Goal: Information Seeking & Learning: Get advice/opinions

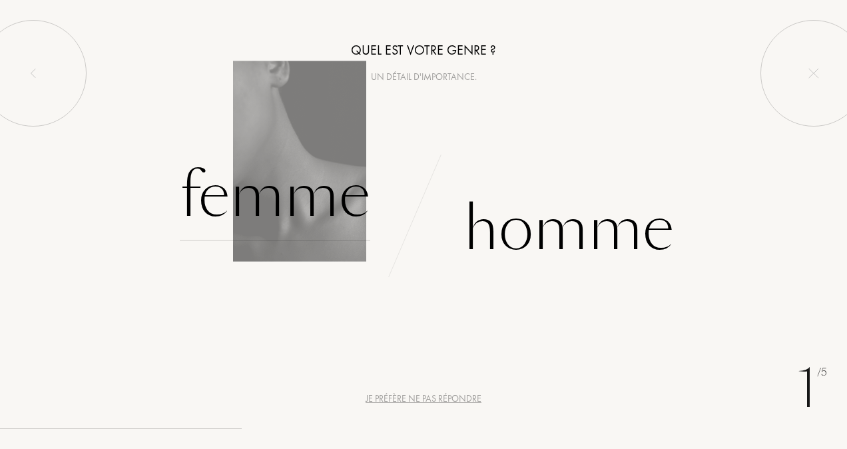
click at [299, 164] on div "Femme" at bounding box center [275, 195] width 190 height 90
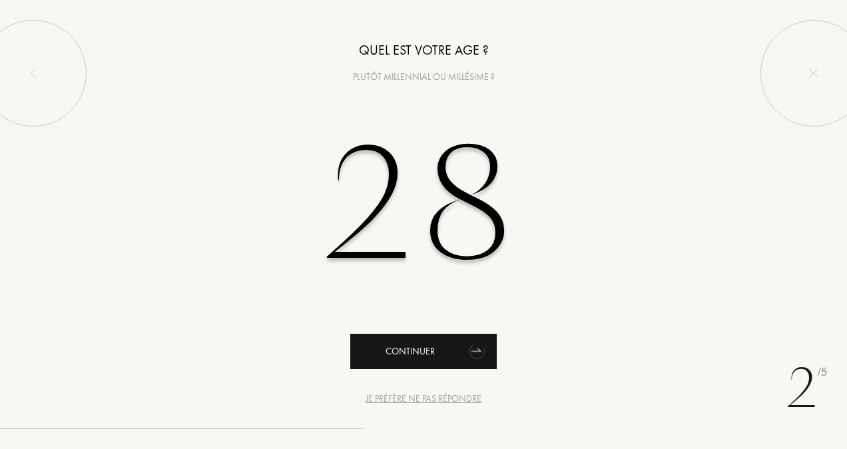
type input "28"
click at [423, 358] on div "Continuer" at bounding box center [423, 351] width 146 height 35
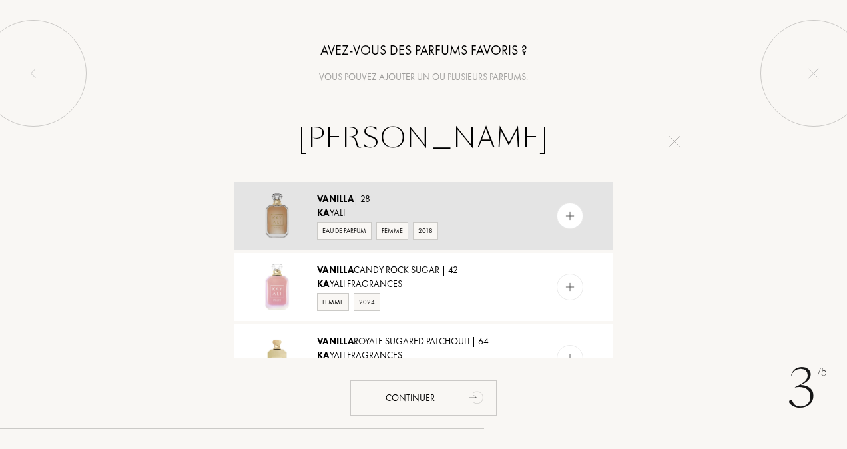
type input "[PERSON_NAME]"
click at [436, 213] on div "Ka yali" at bounding box center [423, 213] width 212 height 14
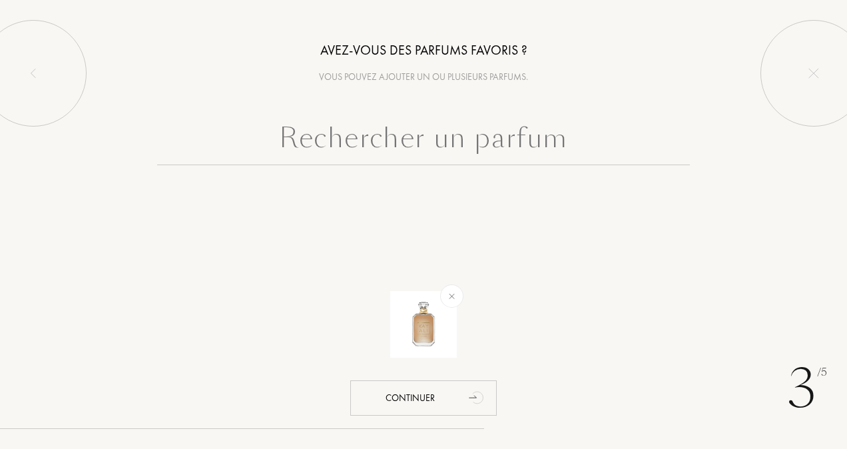
click at [443, 146] on input "text" at bounding box center [423, 141] width 533 height 48
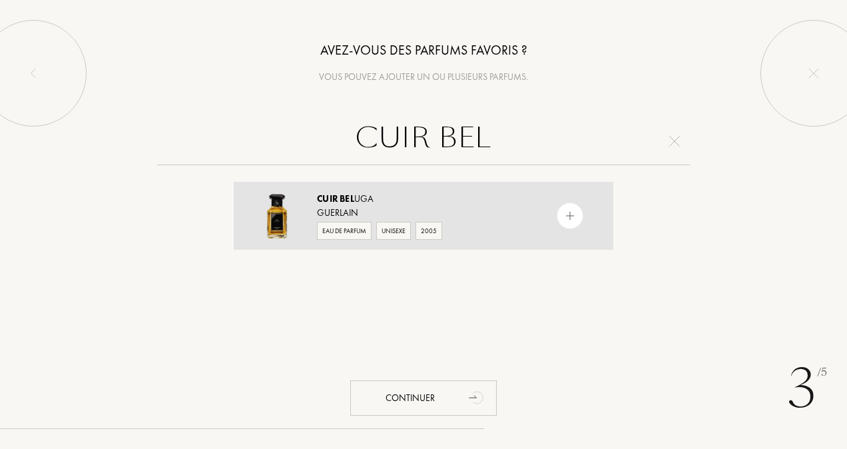
type input "CUIR BEL"
click at [423, 200] on div "Cuir Bel uga" at bounding box center [423, 199] width 212 height 14
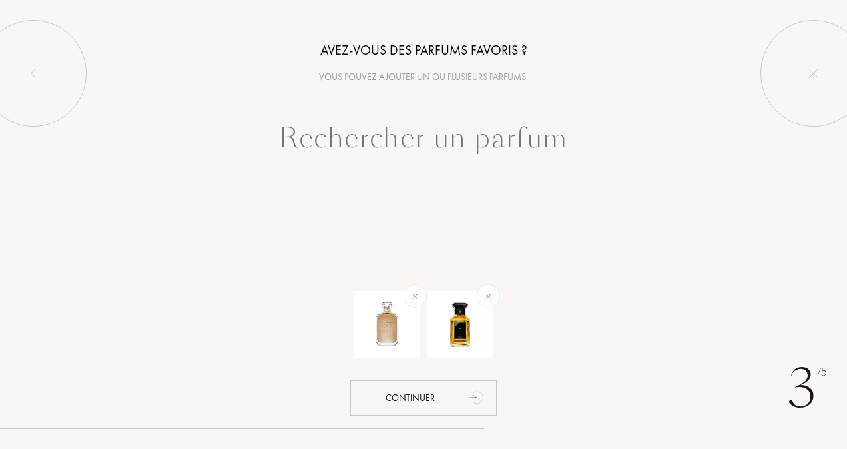
click at [388, 150] on input "text" at bounding box center [423, 141] width 533 height 48
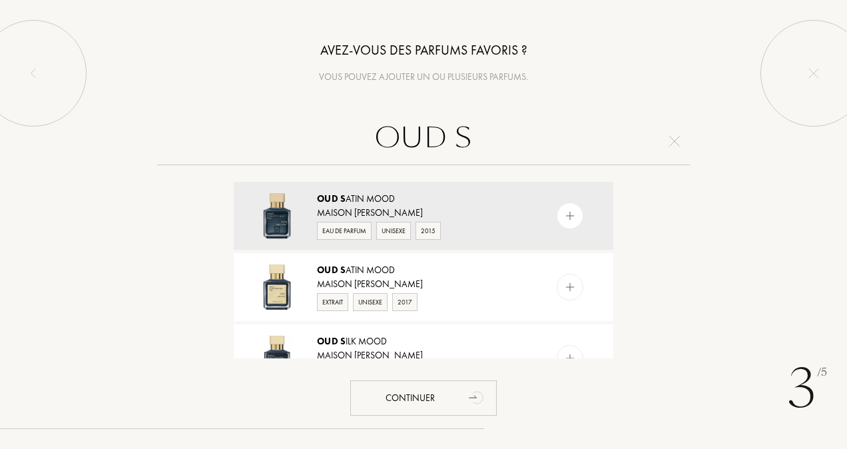
type input "OUD S"
click at [391, 194] on div "Oud S atin Mood" at bounding box center [423, 199] width 212 height 14
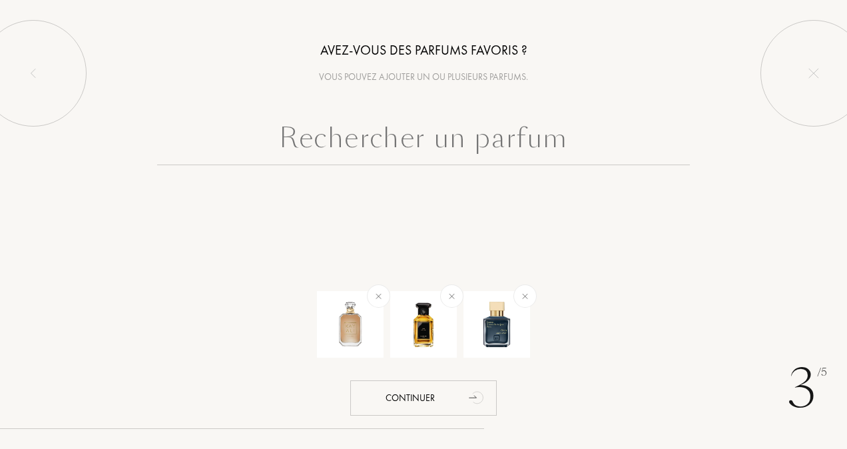
click at [401, 139] on input "text" at bounding box center [423, 141] width 533 height 48
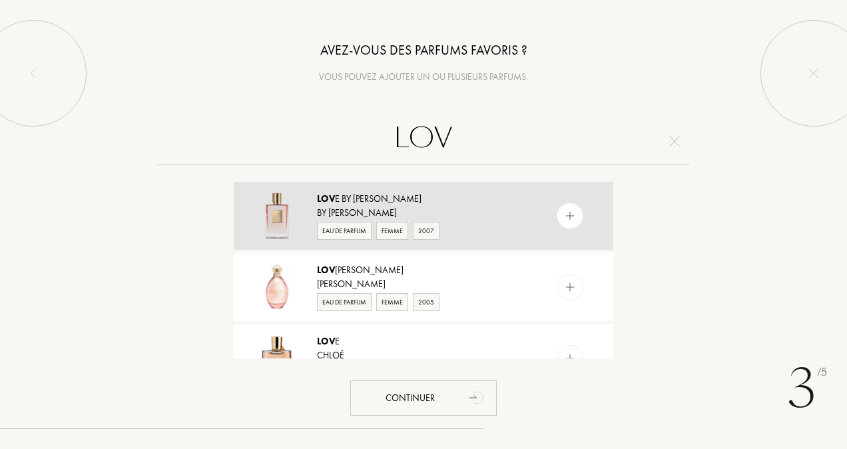
type input "LOV"
click at [415, 201] on div "Lov e by [PERSON_NAME]" at bounding box center [423, 199] width 212 height 14
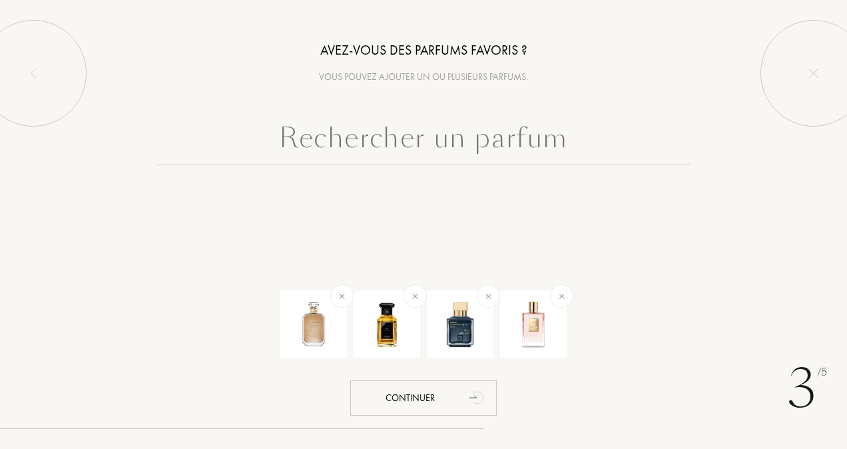
click at [388, 133] on input "text" at bounding box center [423, 141] width 533 height 48
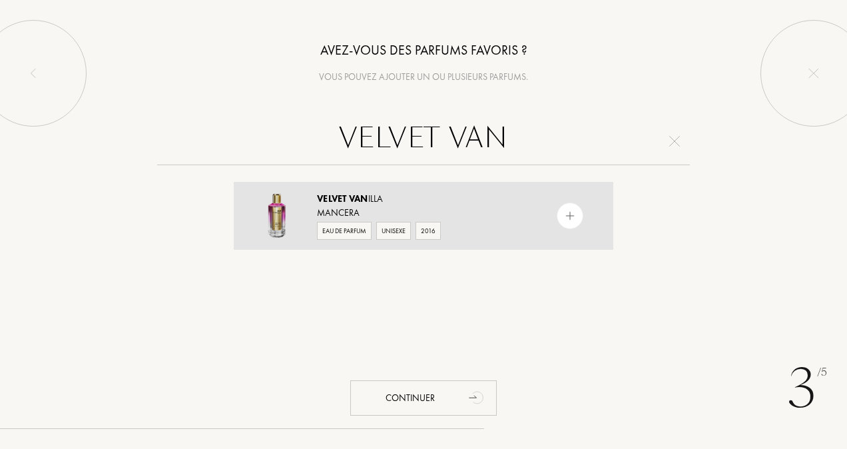
type input "VELVET VAN"
click at [377, 210] on div "Mancera" at bounding box center [423, 213] width 212 height 14
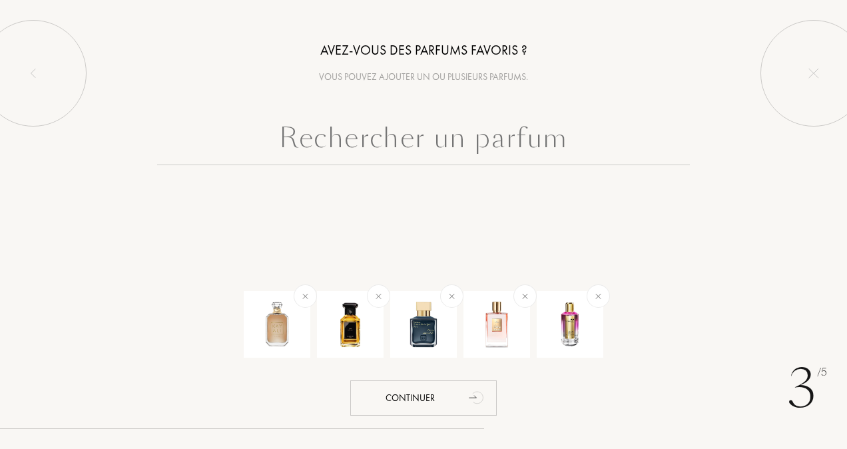
click at [382, 152] on input "text" at bounding box center [423, 141] width 533 height 48
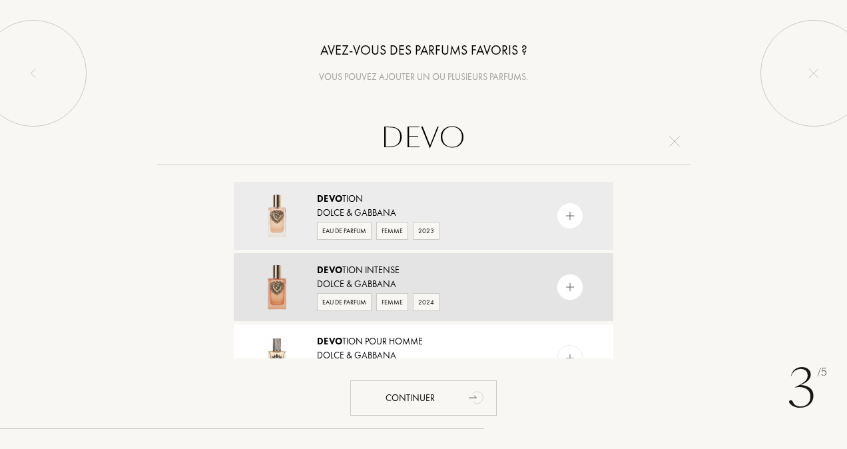
type input "DEVO"
click at [352, 275] on div "Devo tion Intense" at bounding box center [423, 270] width 212 height 14
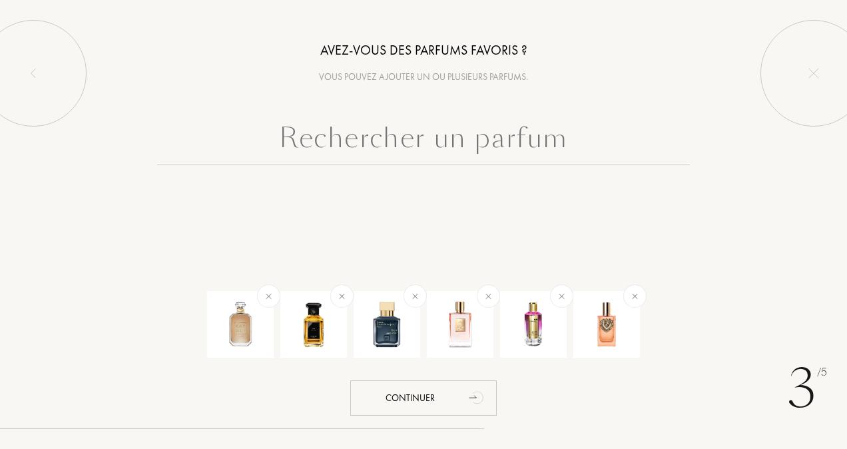
click at [390, 130] on input "text" at bounding box center [423, 141] width 533 height 48
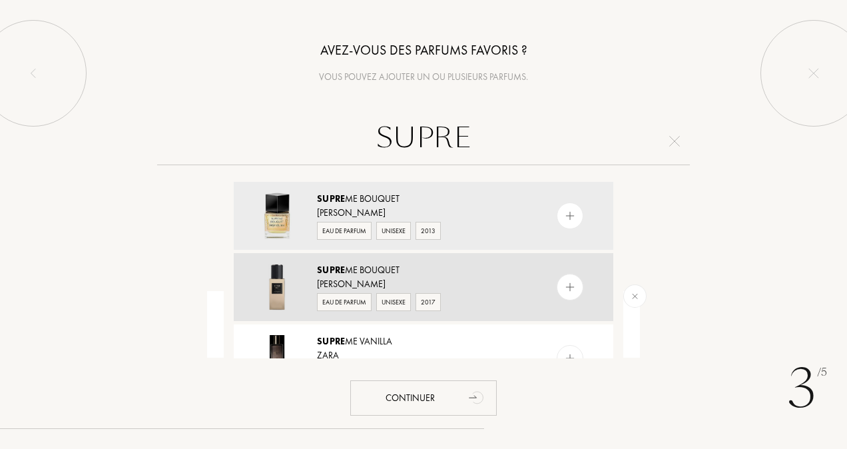
type input "SUPRE"
click at [350, 262] on div "Supre me Bouquet [PERSON_NAME] Eau de Parfum Unisexe 2017" at bounding box center [424, 287] width 380 height 68
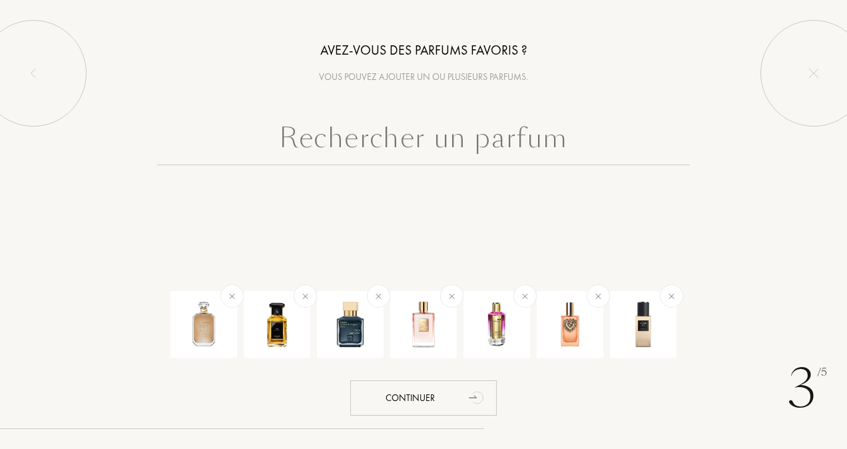
click at [350, 262] on div "3 /5 Avez-vous des parfums favoris ? Vous pouvez ajouter un ou plusieurs parfum…" at bounding box center [423, 224] width 847 height 449
click at [353, 142] on input "text" at bounding box center [423, 141] width 533 height 48
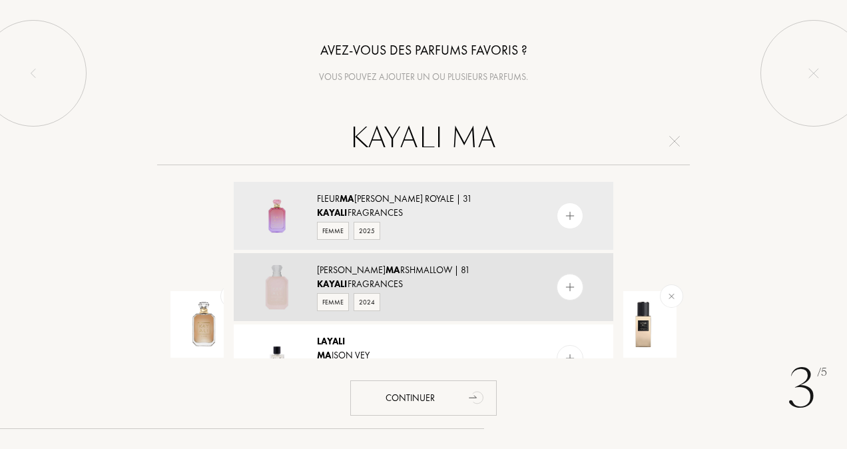
type input "KAYALI MA"
click at [357, 276] on div "[PERSON_NAME] | 81" at bounding box center [423, 270] width 212 height 14
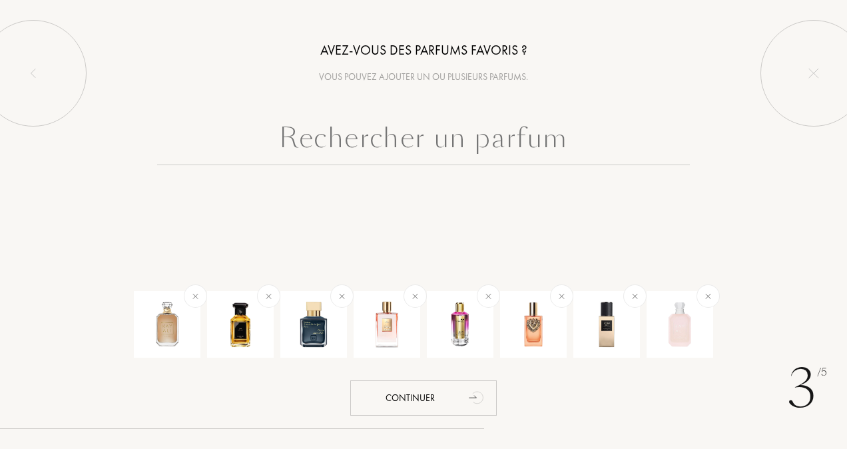
click at [343, 146] on input "text" at bounding box center [423, 141] width 533 height 48
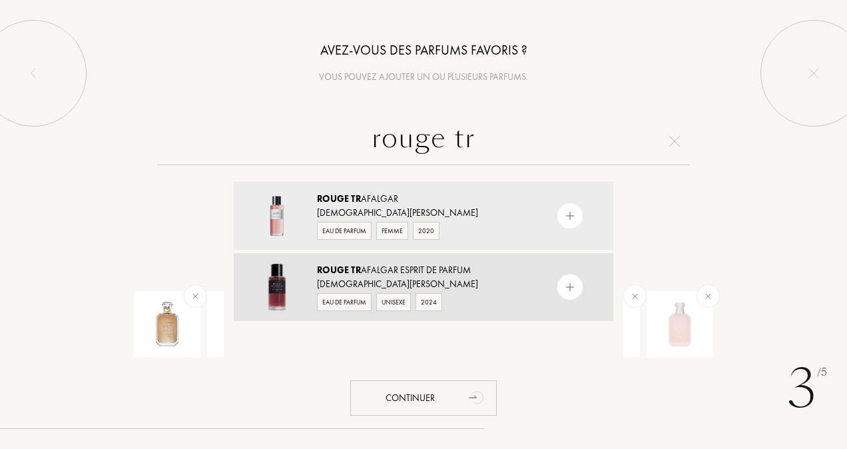
type input "rouge tr"
click at [353, 280] on div "[DEMOGRAPHIC_DATA][PERSON_NAME]" at bounding box center [423, 284] width 212 height 14
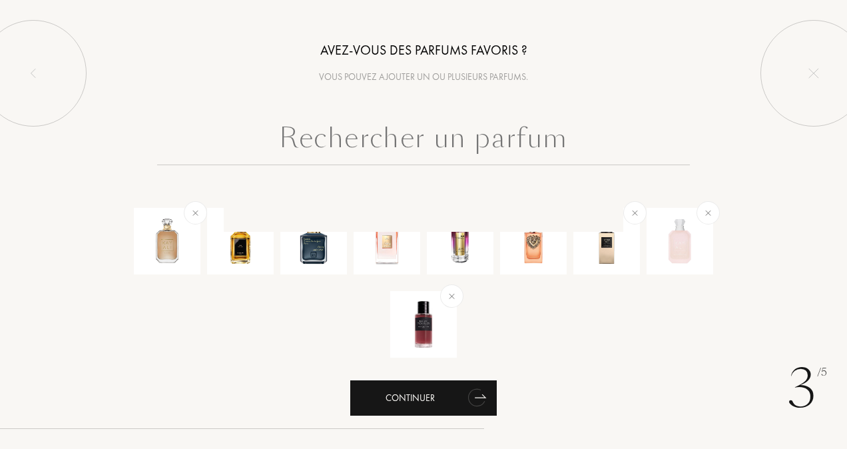
click at [401, 397] on div "Continuer" at bounding box center [423, 397] width 146 height 35
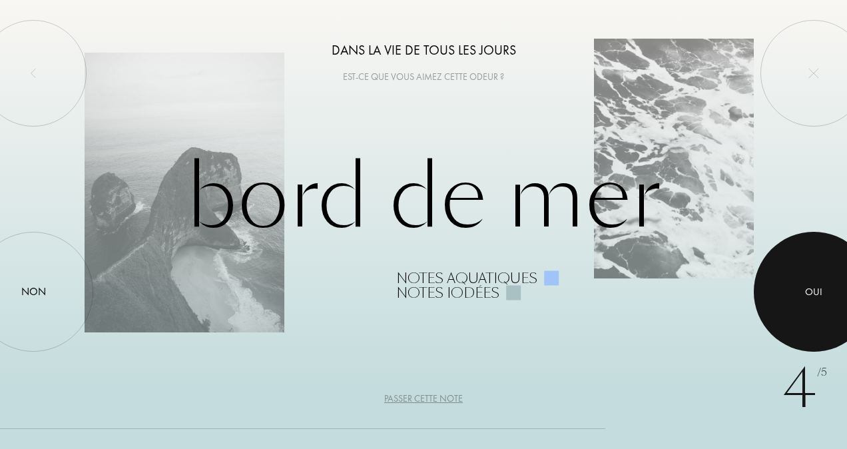
click at [786, 300] on div at bounding box center [814, 292] width 120 height 120
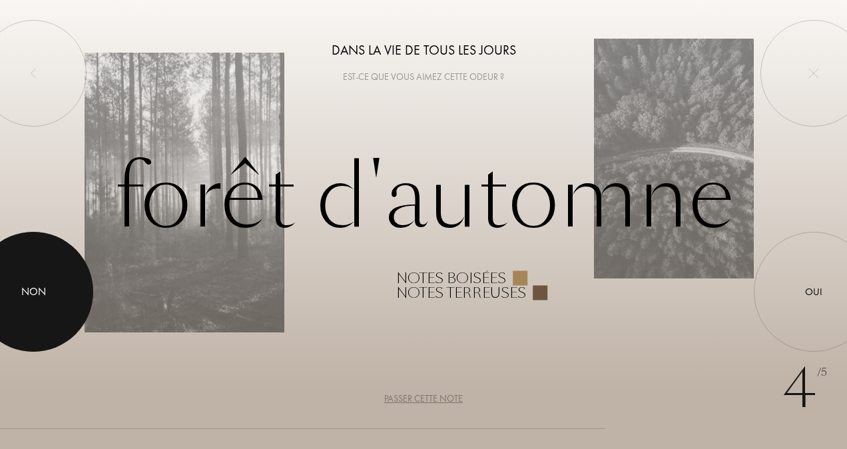
click at [53, 297] on div at bounding box center [33, 292] width 120 height 120
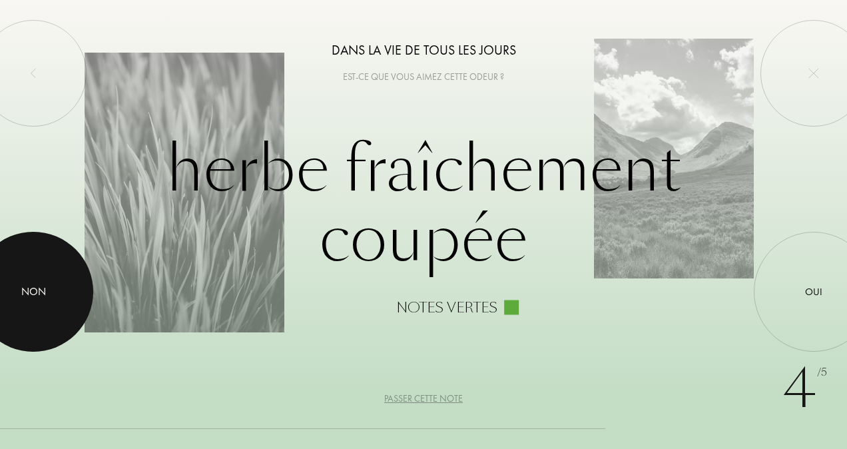
click at [5, 276] on div at bounding box center [33, 292] width 120 height 120
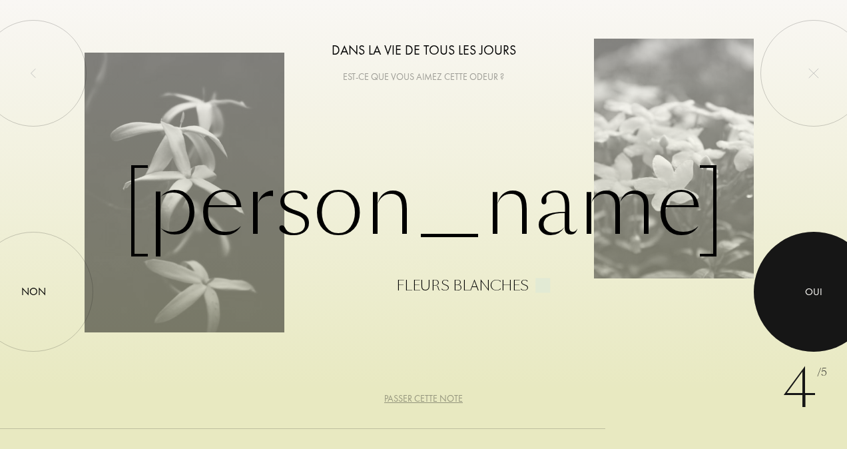
click at [797, 290] on div at bounding box center [814, 292] width 120 height 120
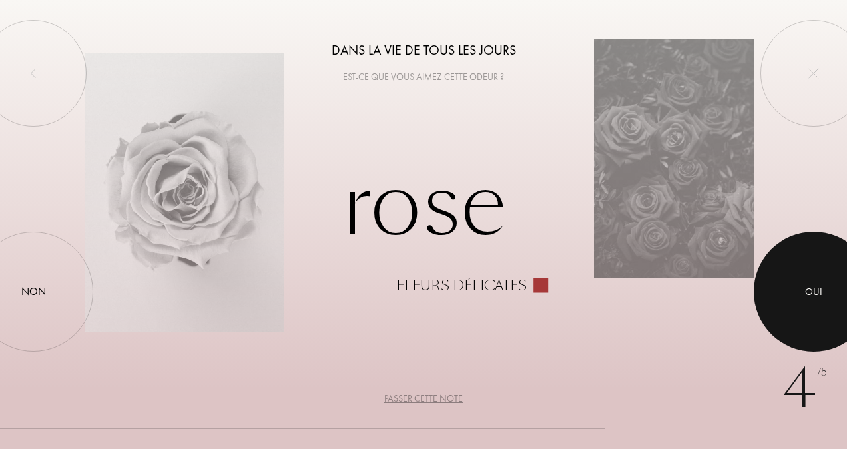
click at [822, 288] on div at bounding box center [814, 292] width 120 height 120
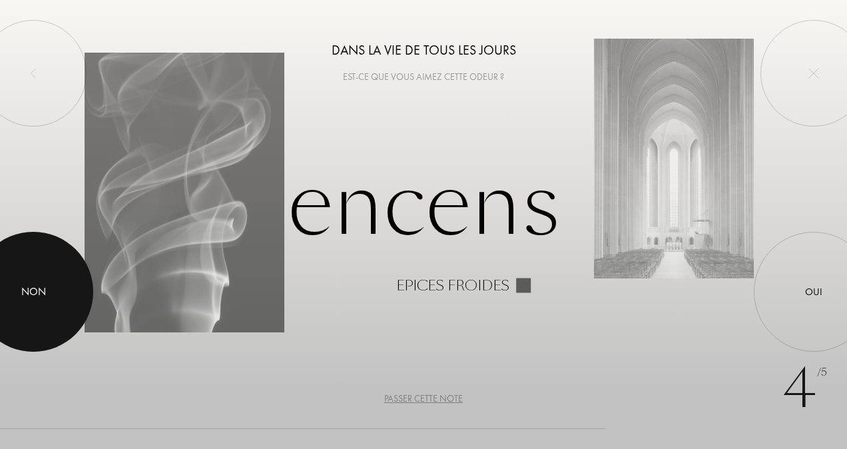
click at [64, 279] on div at bounding box center [33, 292] width 120 height 120
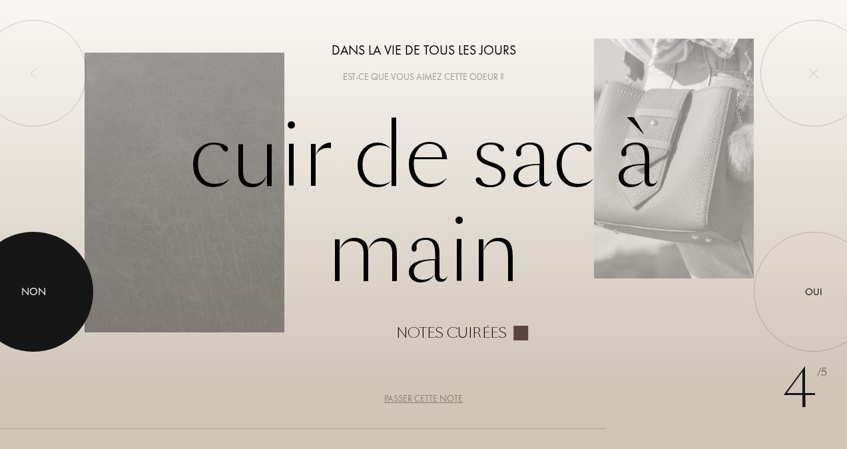
click at [64, 279] on div at bounding box center [33, 292] width 120 height 120
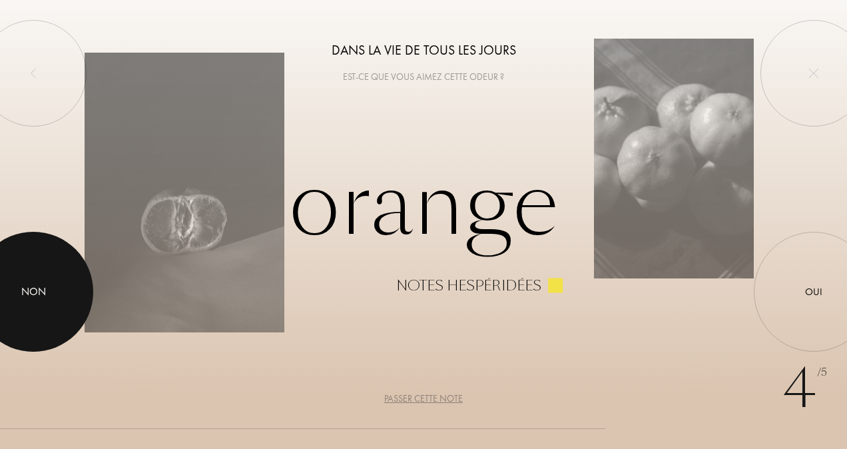
click at [64, 279] on div at bounding box center [33, 292] width 120 height 120
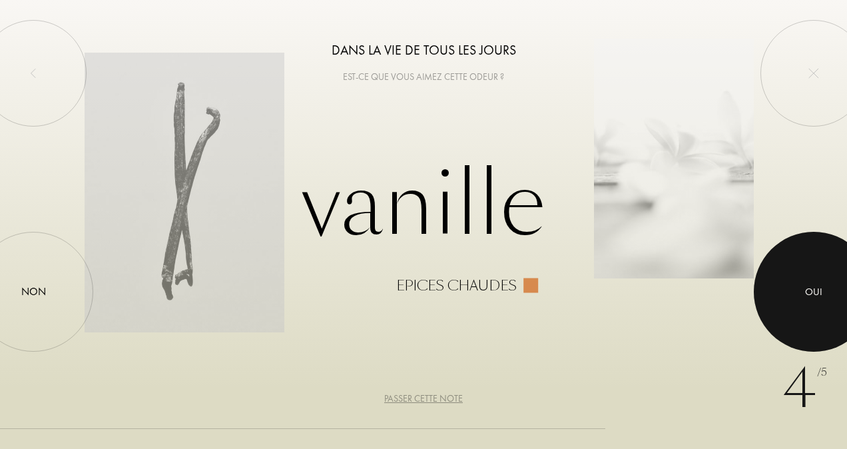
click at [820, 279] on div at bounding box center [814, 292] width 120 height 120
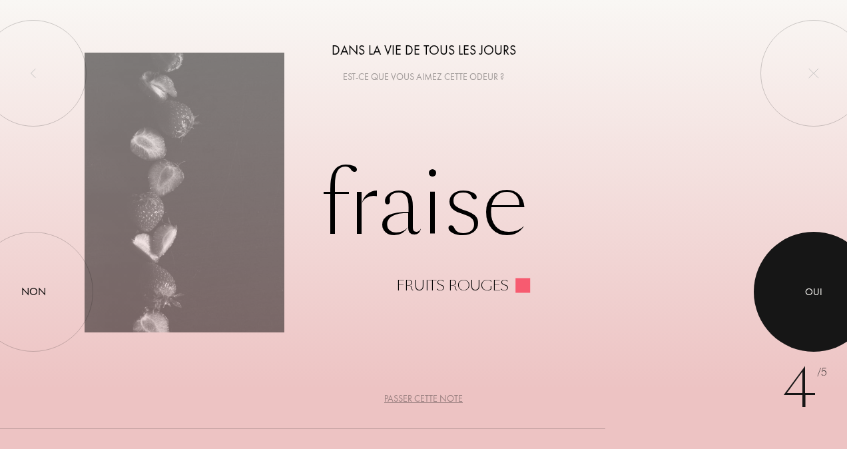
click at [820, 279] on div at bounding box center [814, 292] width 120 height 120
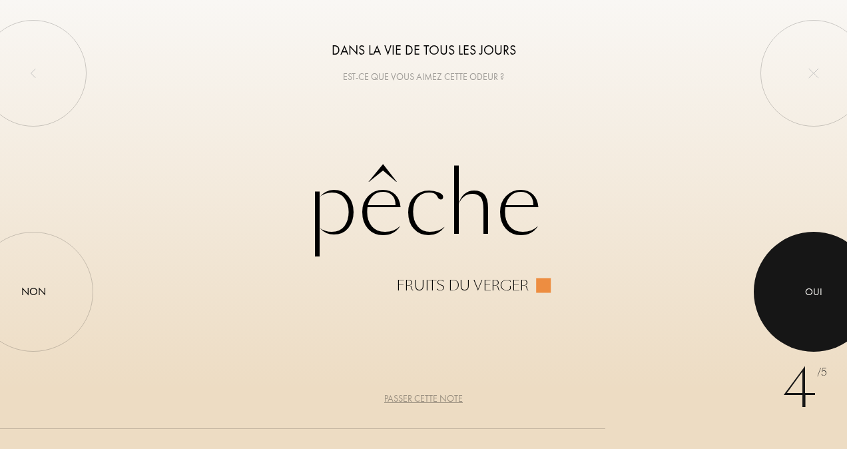
click at [820, 279] on div at bounding box center [814, 292] width 120 height 120
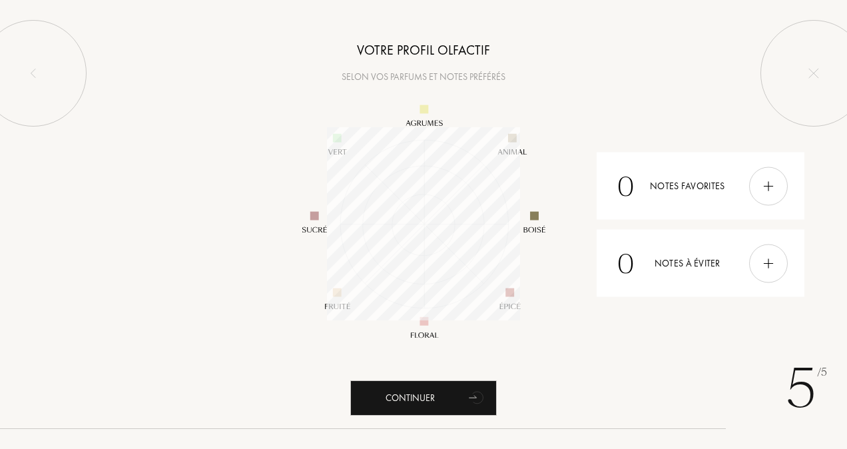
scroll to position [193, 193]
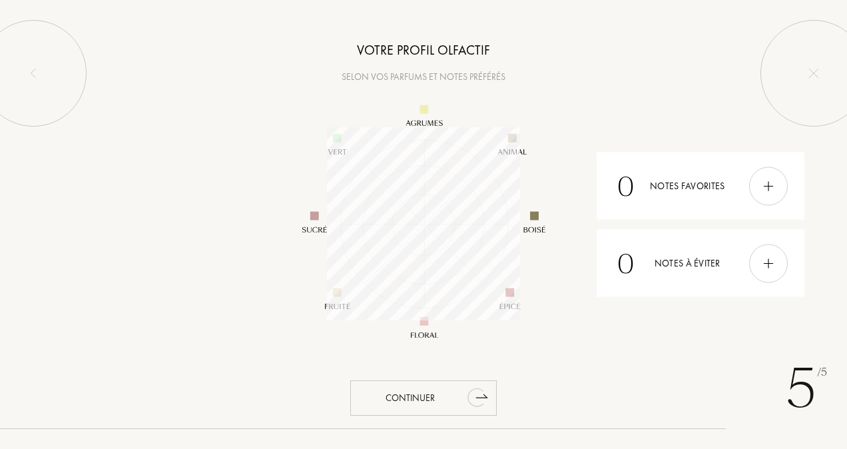
click at [454, 402] on div "Continuer" at bounding box center [423, 397] width 146 height 35
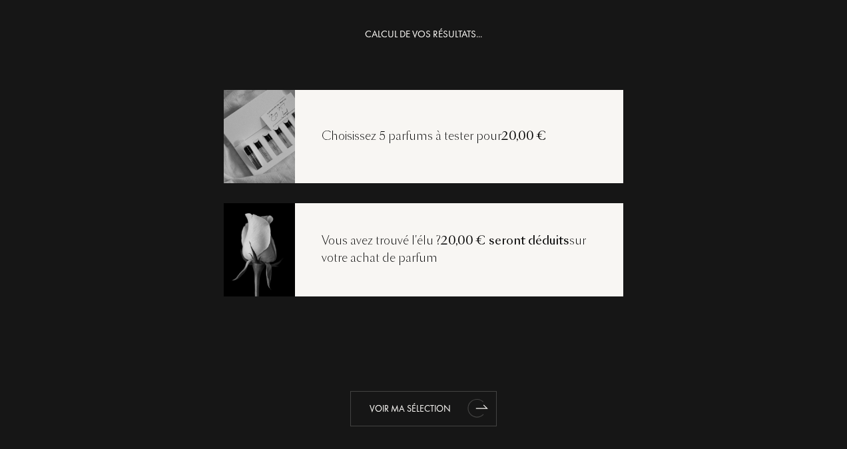
click at [454, 402] on div "Voir ma sélection" at bounding box center [423, 408] width 146 height 35
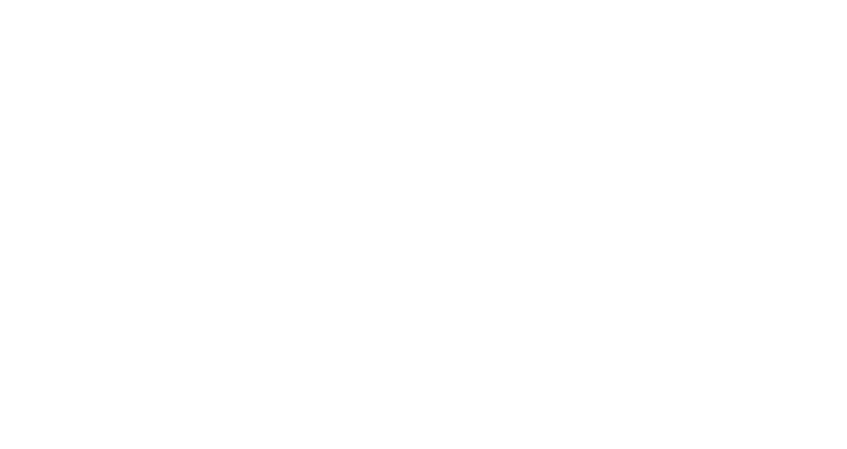
select select "FR"
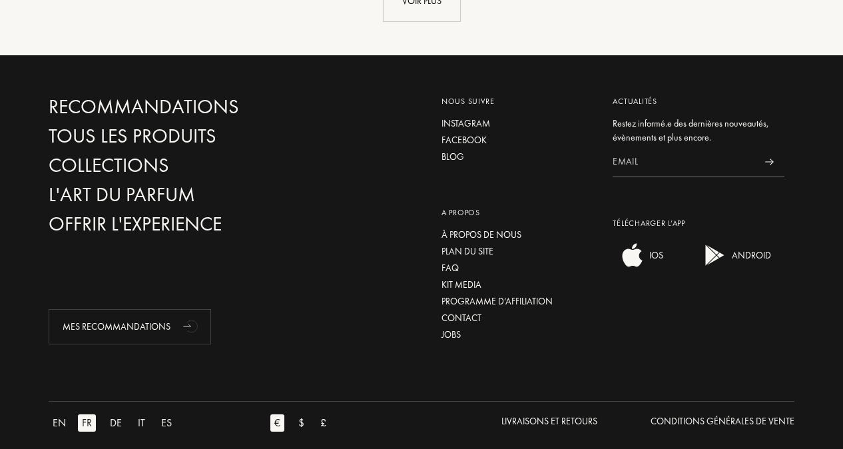
scroll to position [3440, 0]
